Goal: Find specific page/section: Find specific page/section

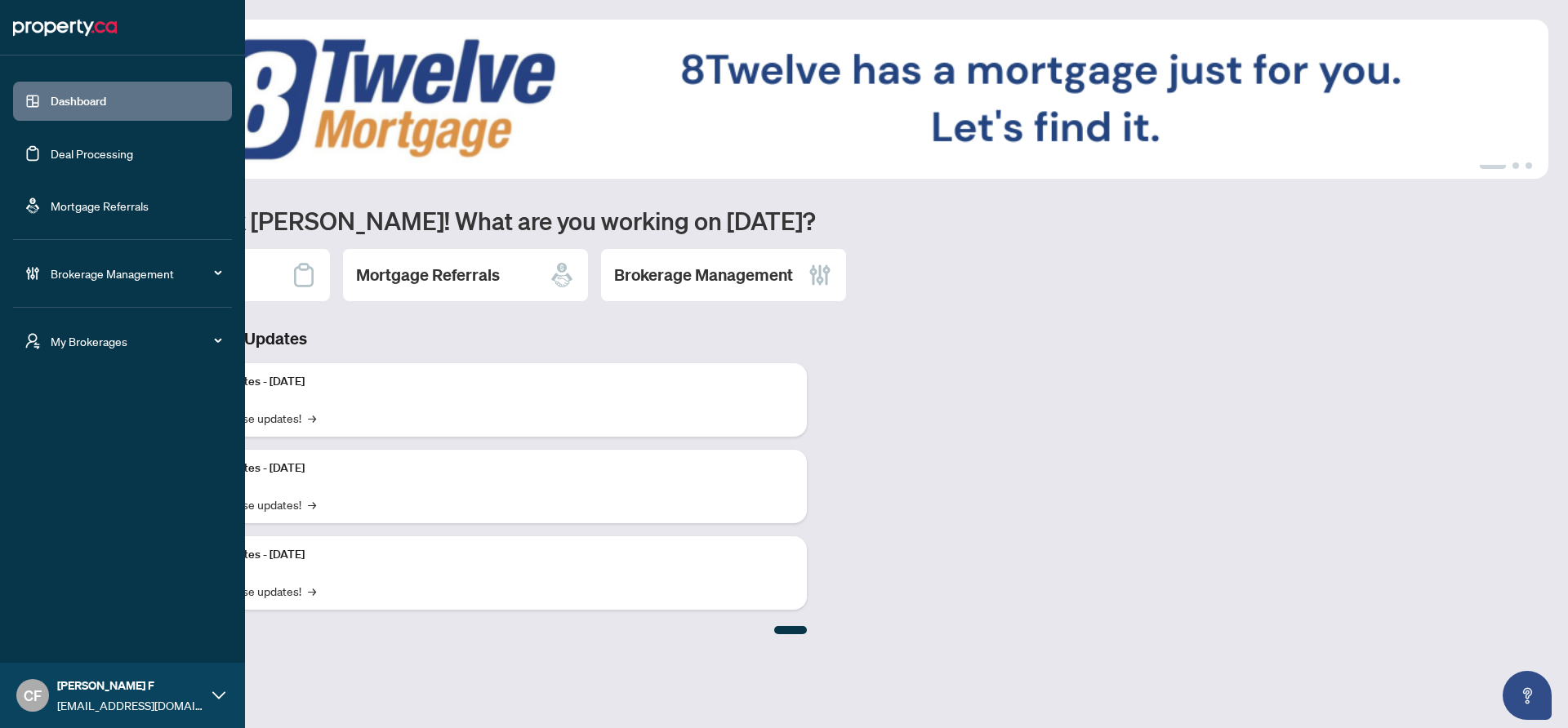
click at [88, 348] on span "My Brokerages" at bounding box center [136, 341] width 170 height 18
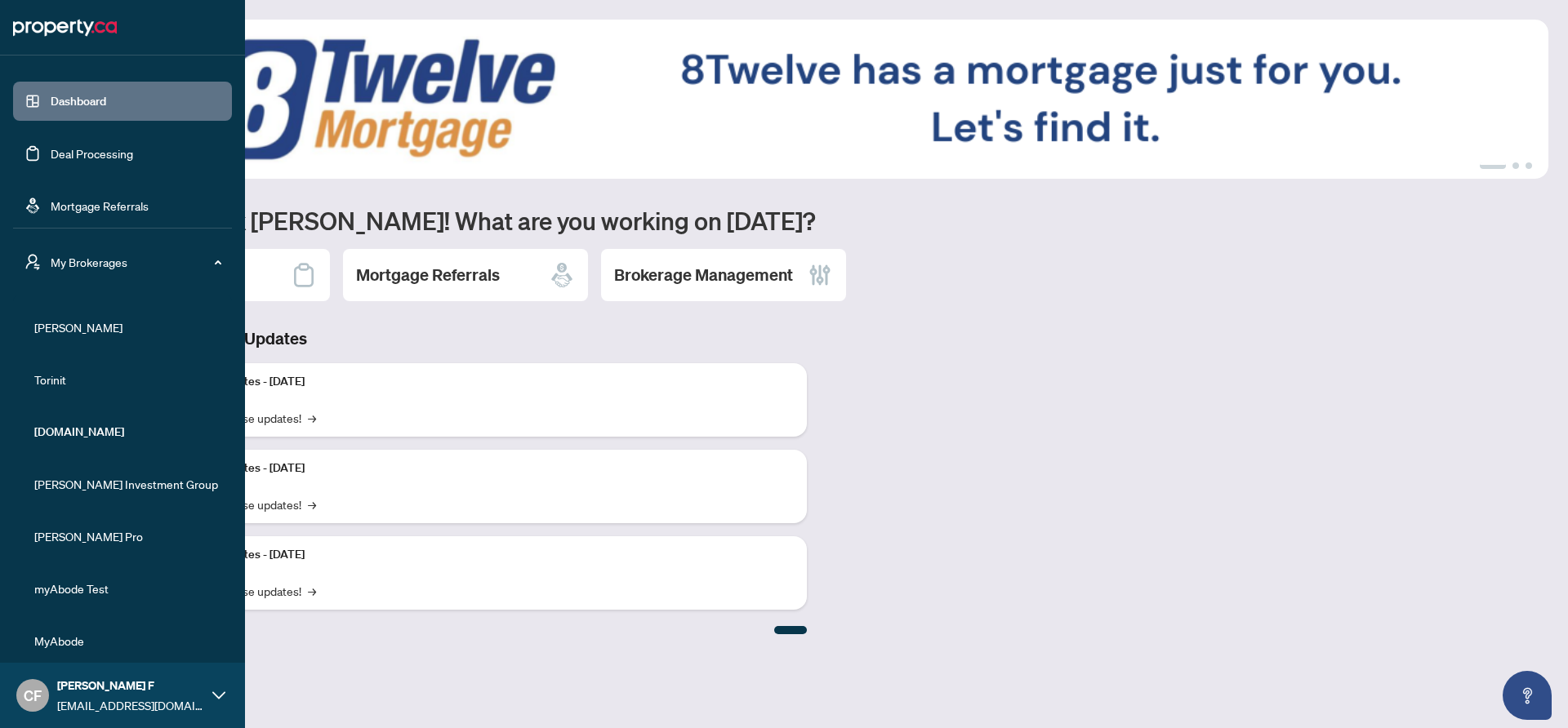
click at [53, 329] on span "[PERSON_NAME]" at bounding box center [127, 327] width 186 height 18
